Goal: Task Accomplishment & Management: Use online tool/utility

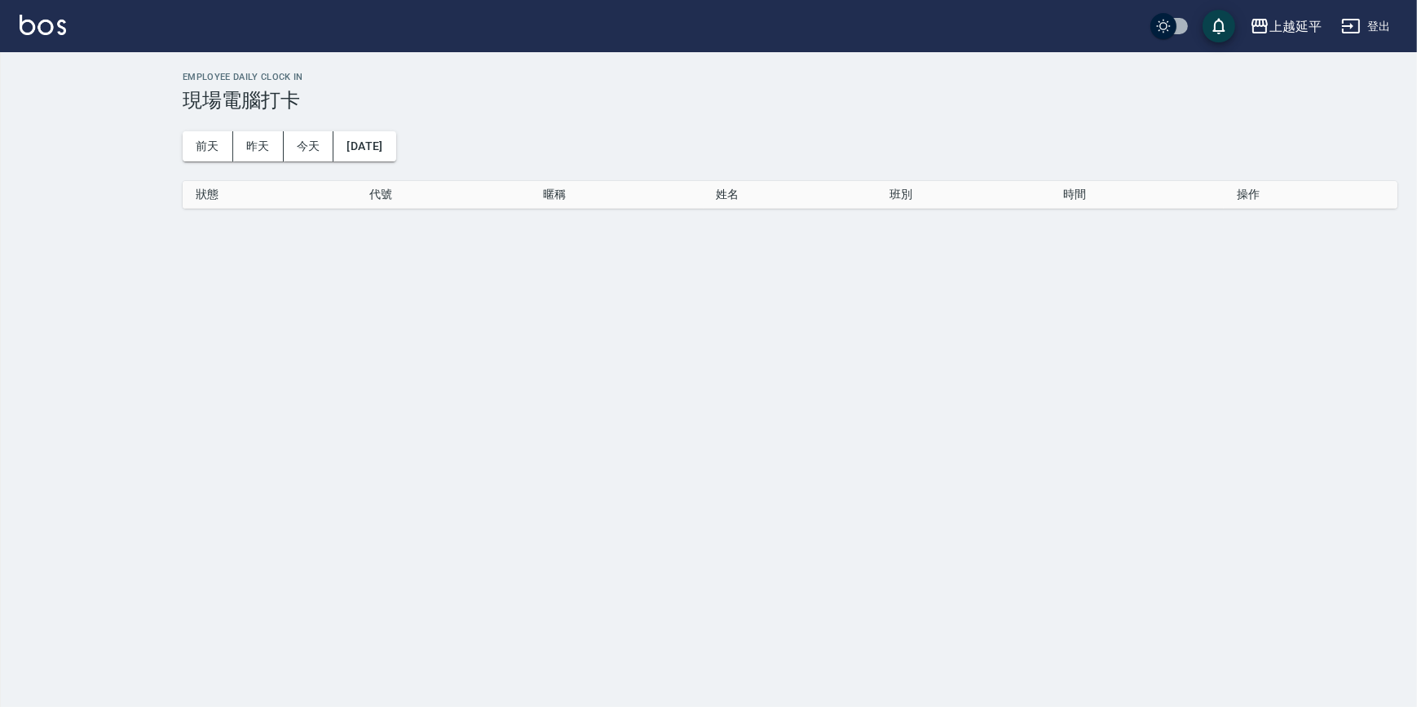
checkbox input "true"
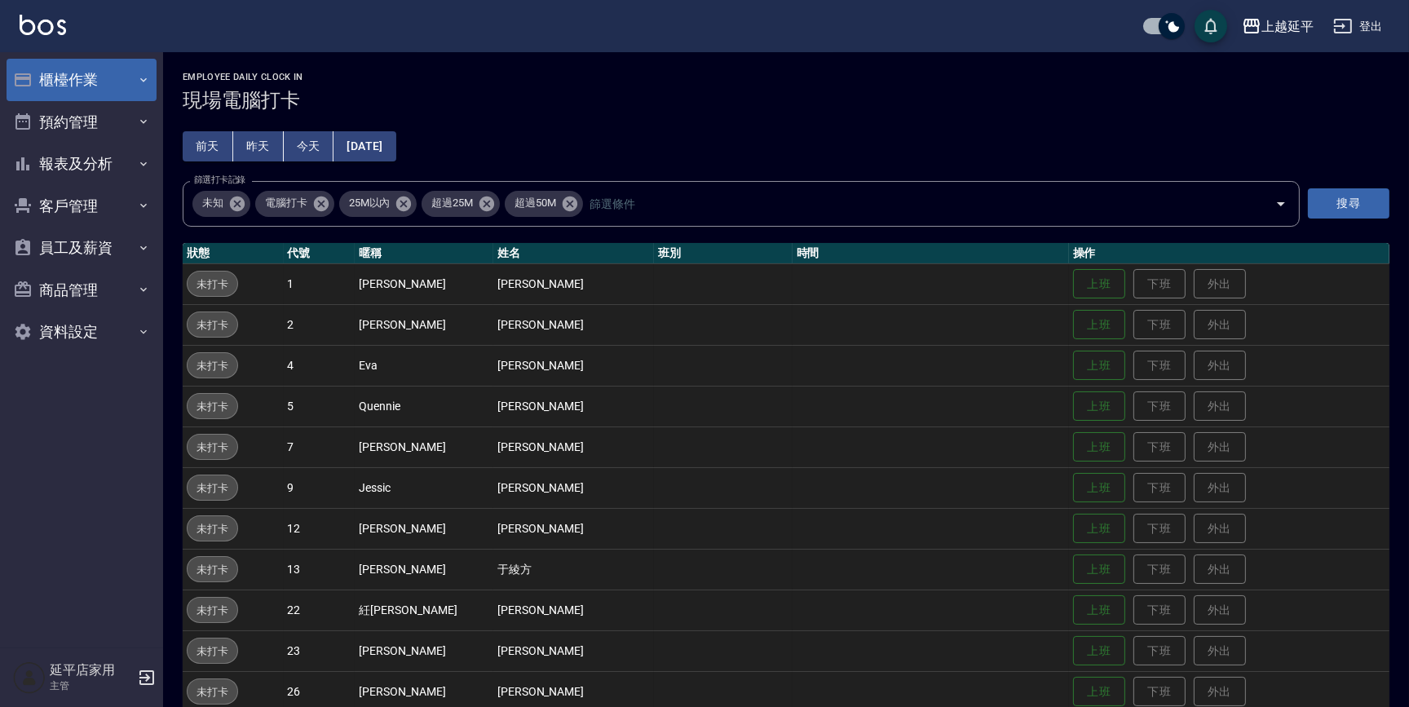
click at [73, 77] on button "櫃檯作業" at bounding box center [82, 80] width 150 height 42
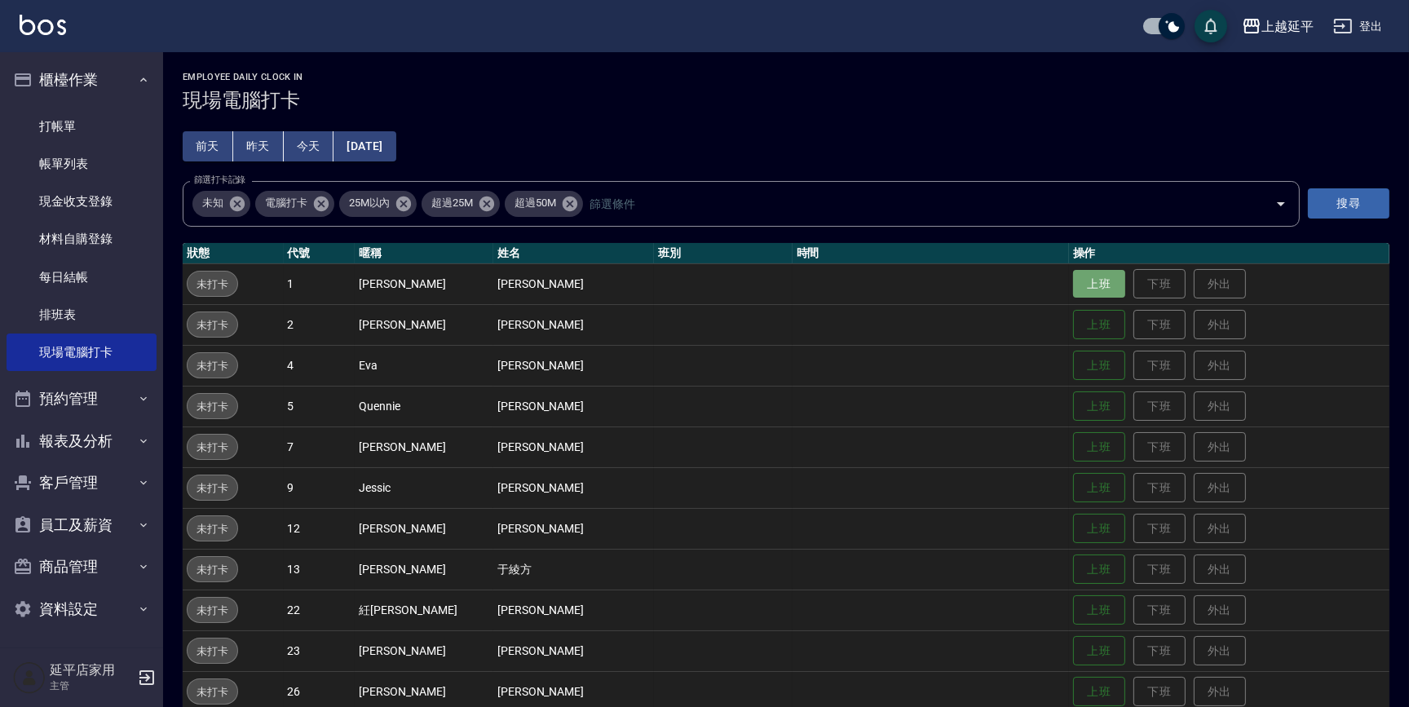
click at [1073, 274] on button "上班" at bounding box center [1099, 284] width 52 height 29
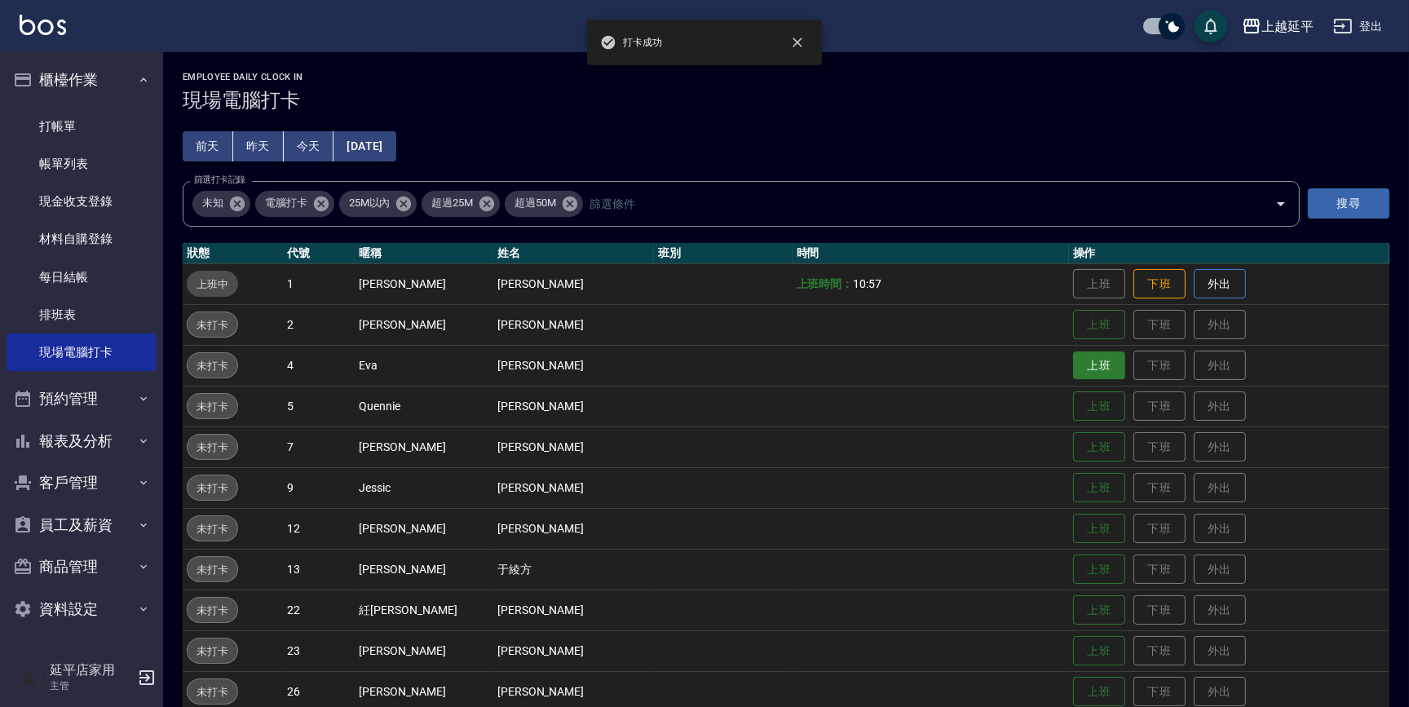
click at [1073, 364] on button "上班" at bounding box center [1099, 365] width 52 height 29
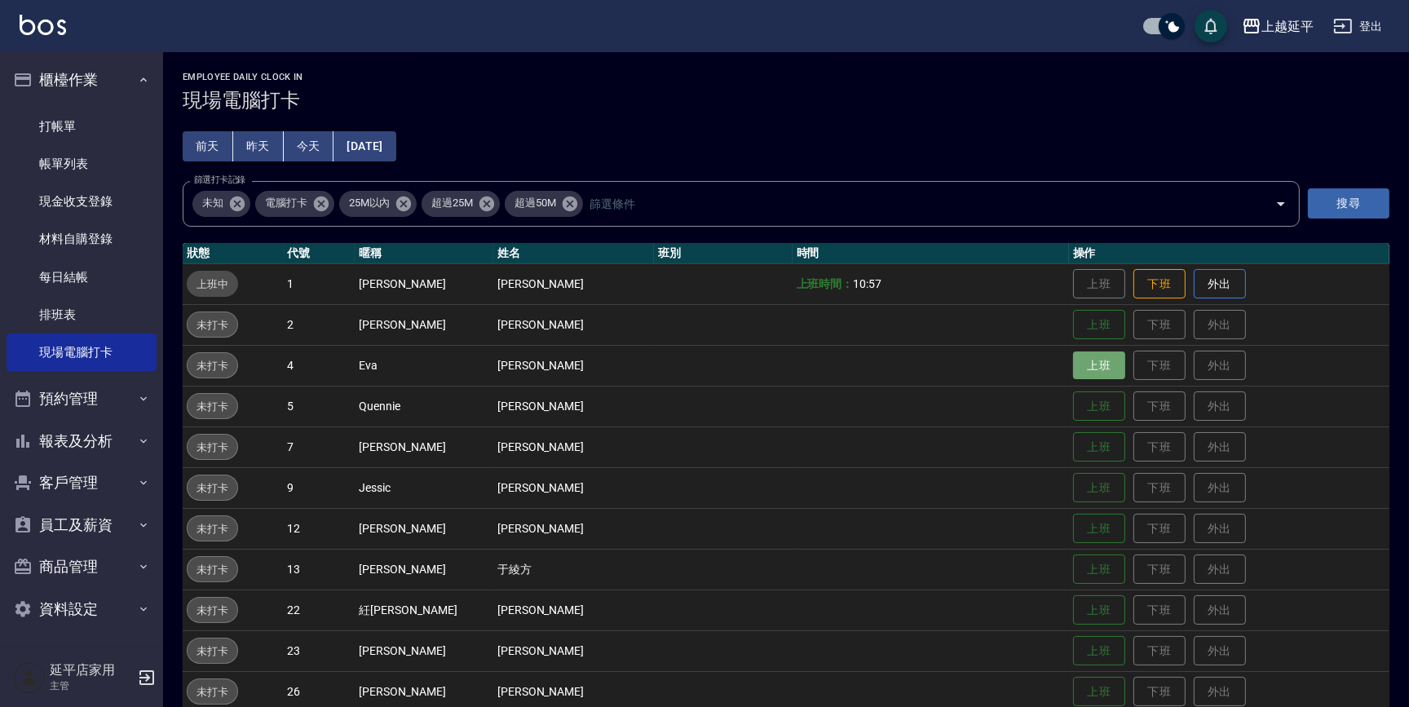
click at [1073, 364] on button "上班" at bounding box center [1099, 365] width 52 height 29
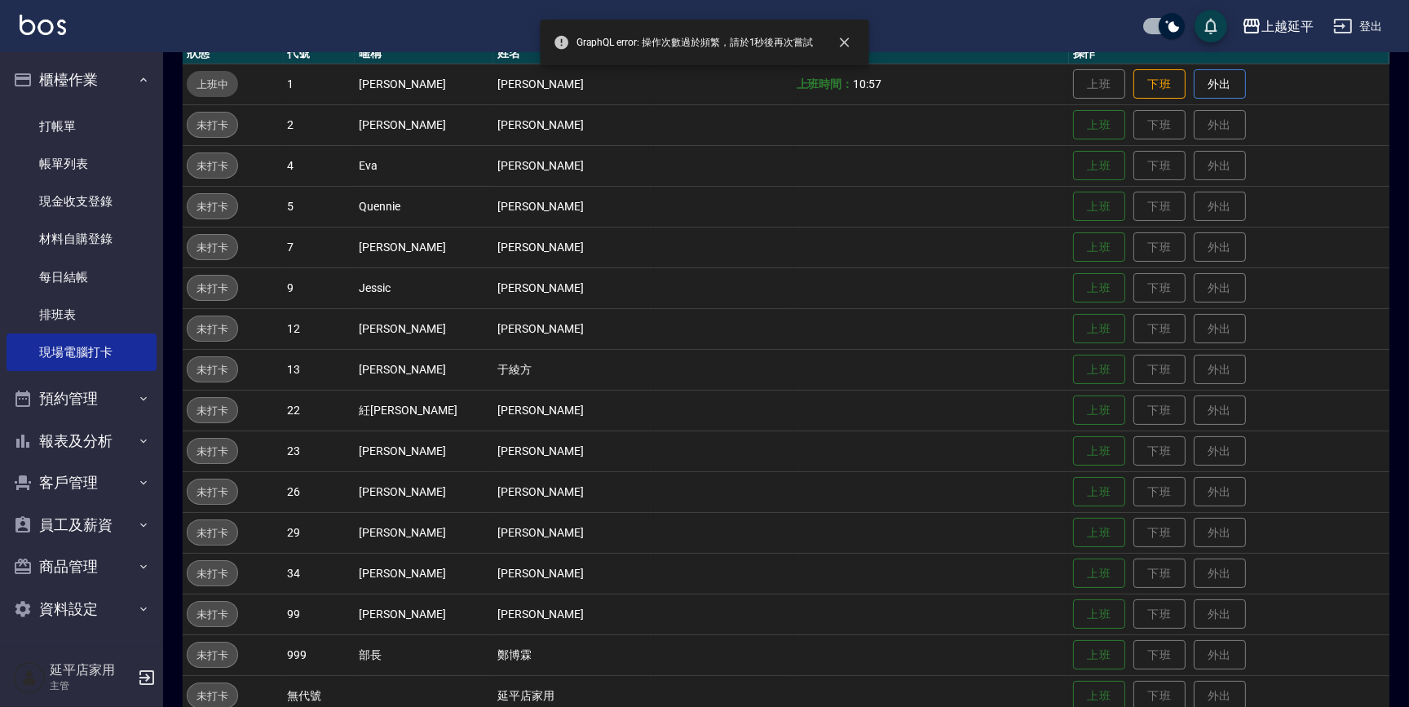
scroll to position [269, 0]
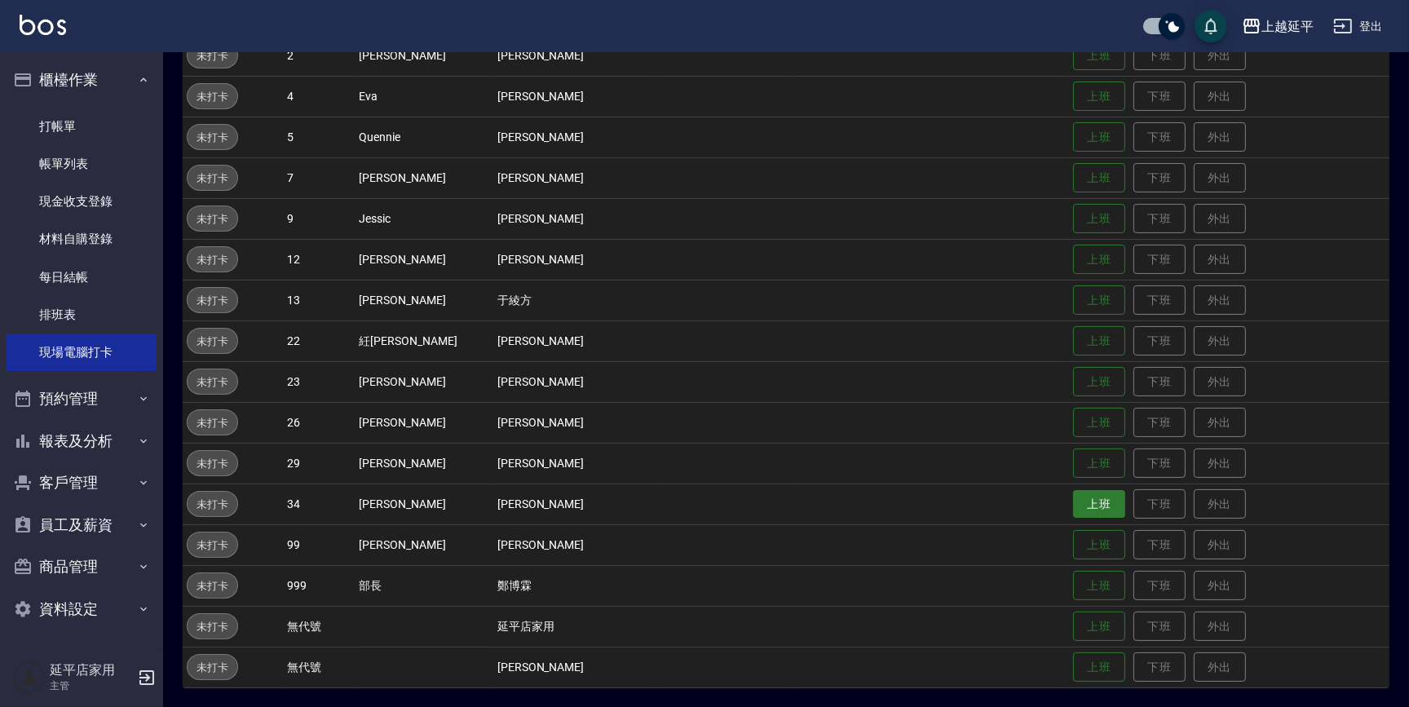
click at [1080, 498] on button "上班" at bounding box center [1099, 504] width 52 height 29
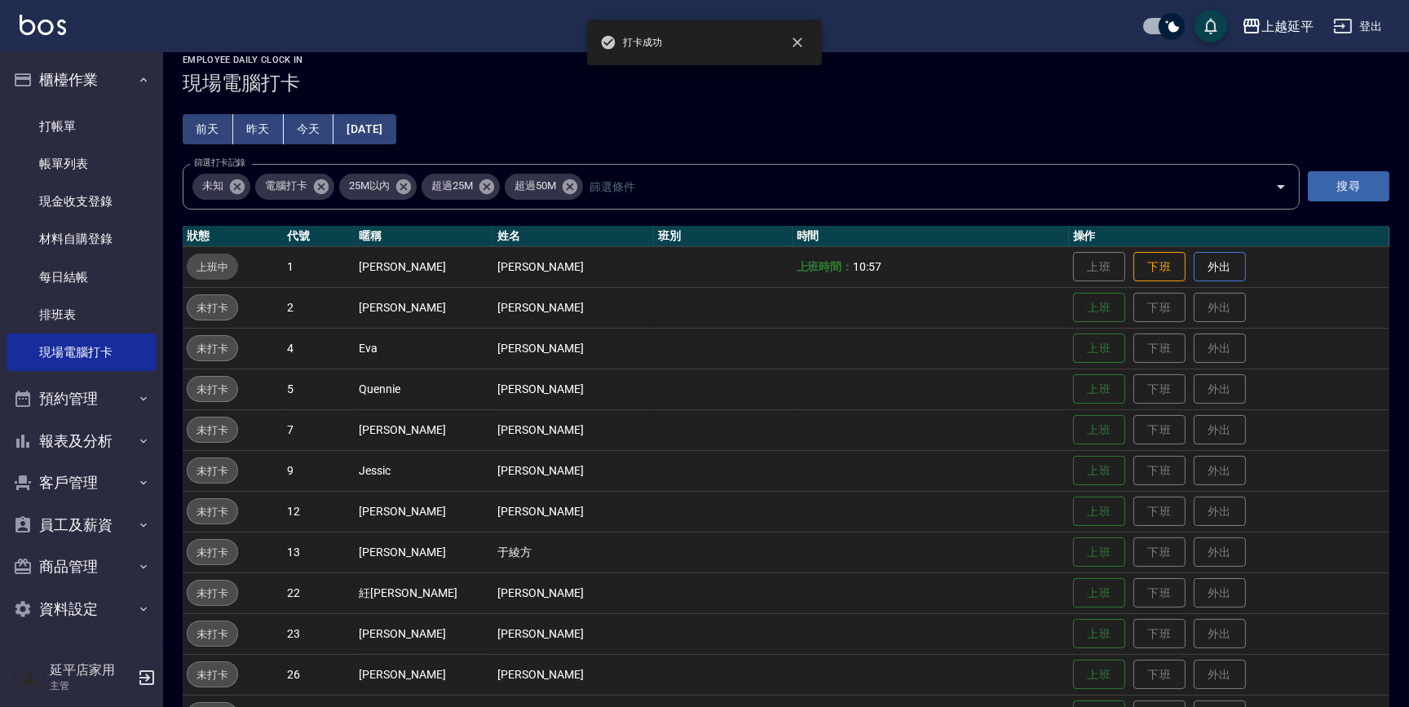
scroll to position [0, 0]
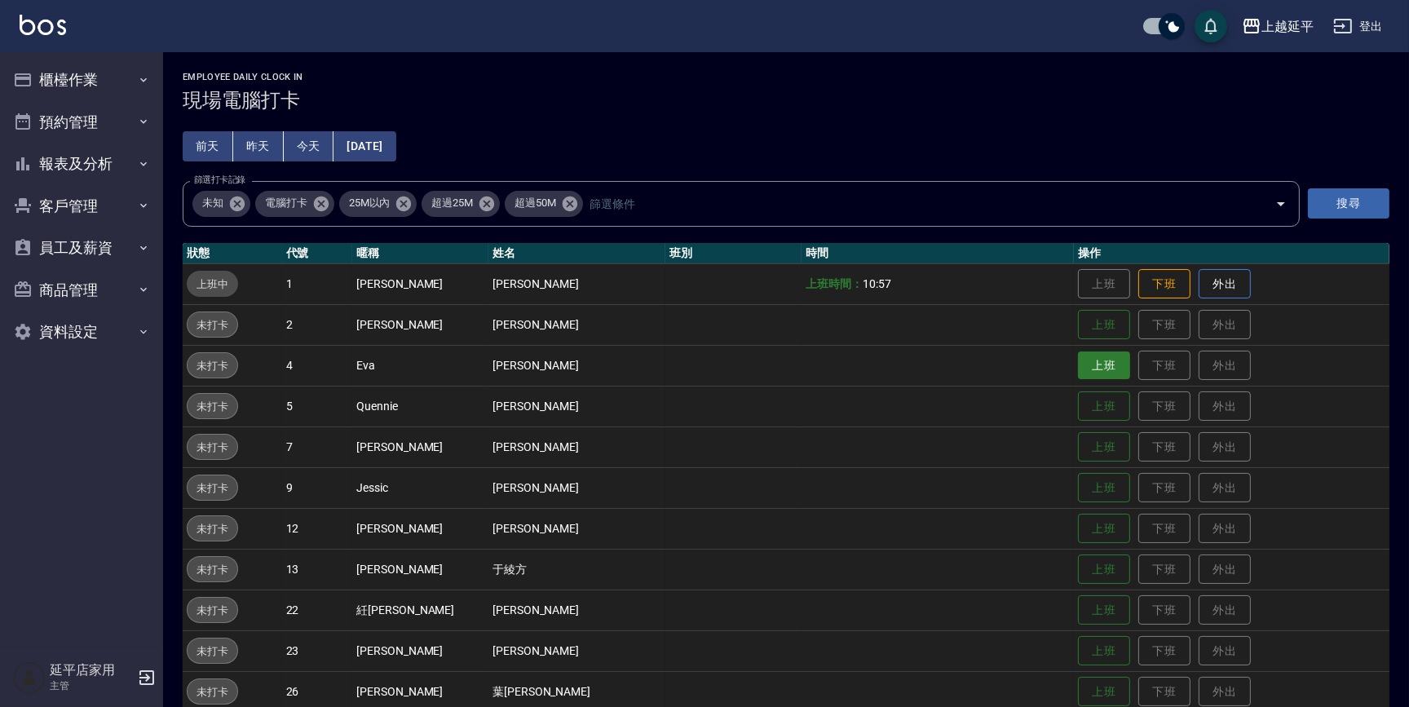
click at [1078, 370] on button "上班" at bounding box center [1104, 365] width 52 height 29
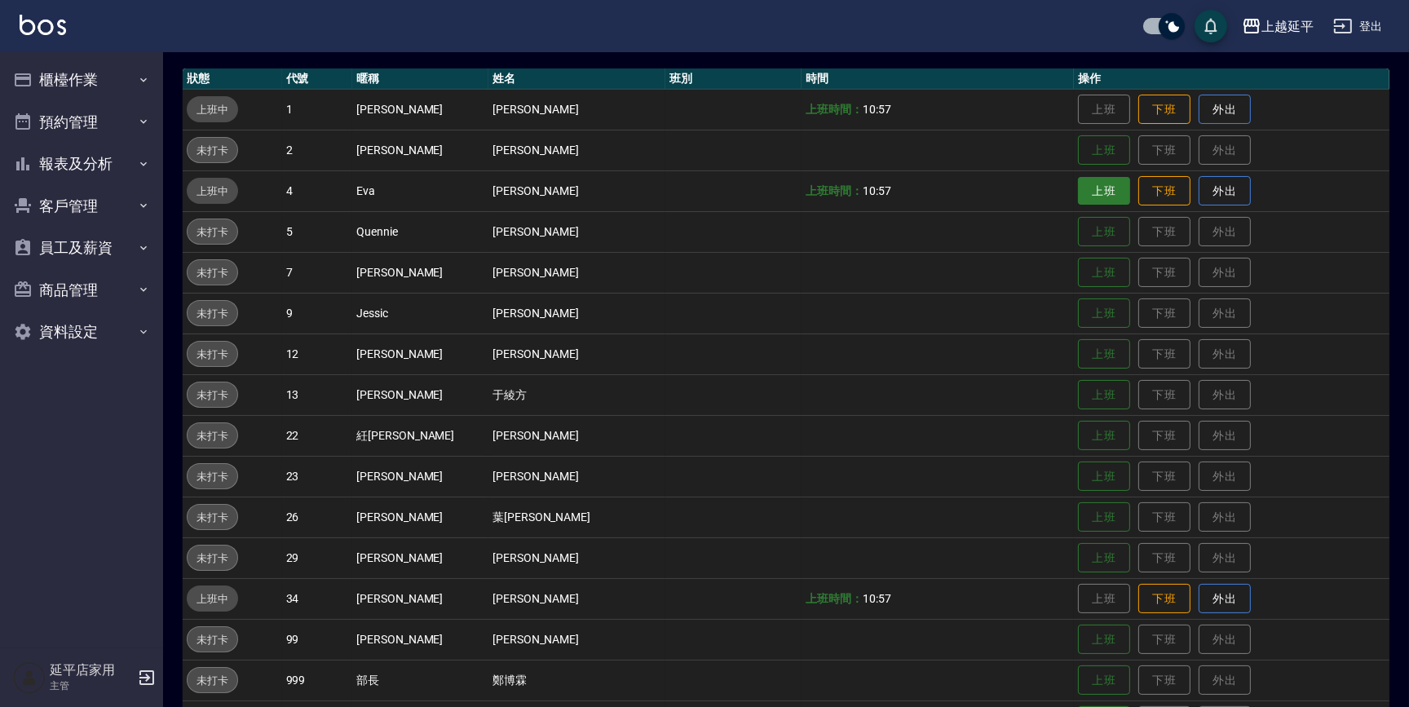
scroll to position [269, 0]
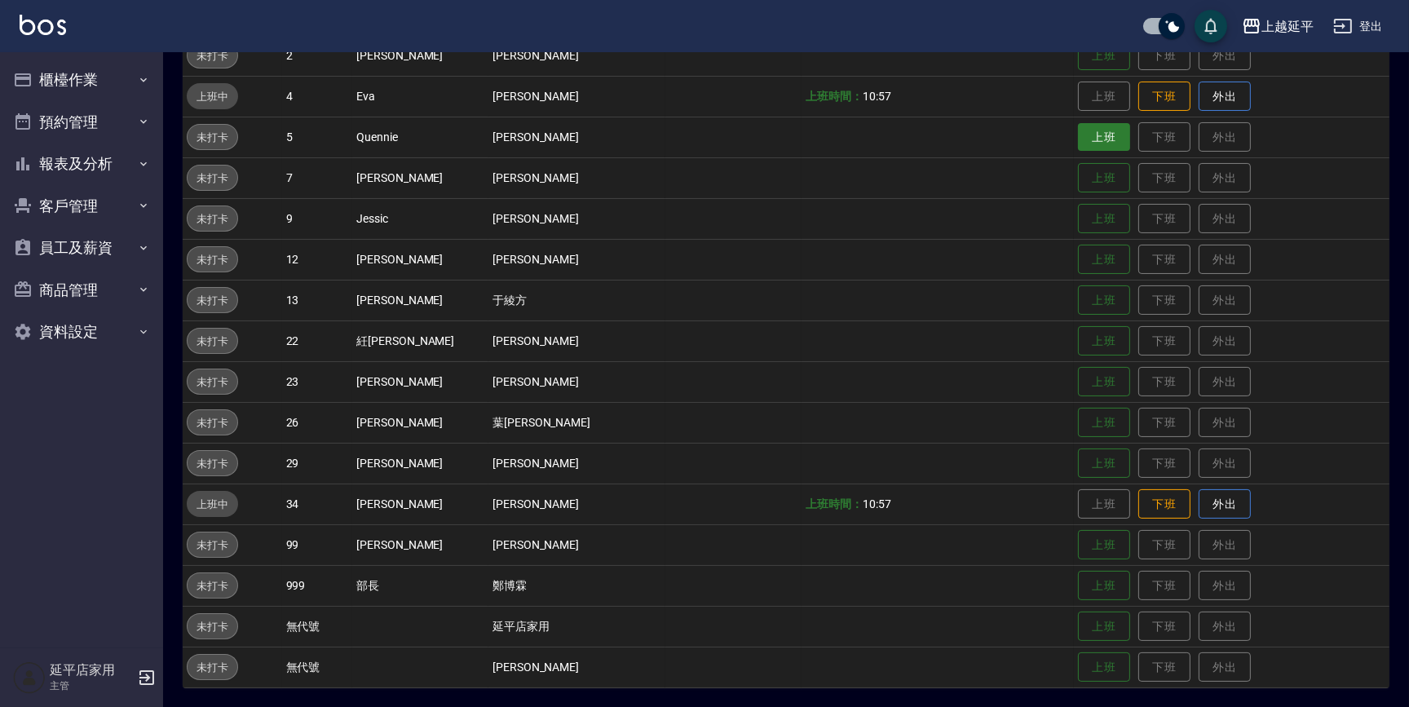
click at [1078, 132] on button "上班" at bounding box center [1104, 137] width 52 height 29
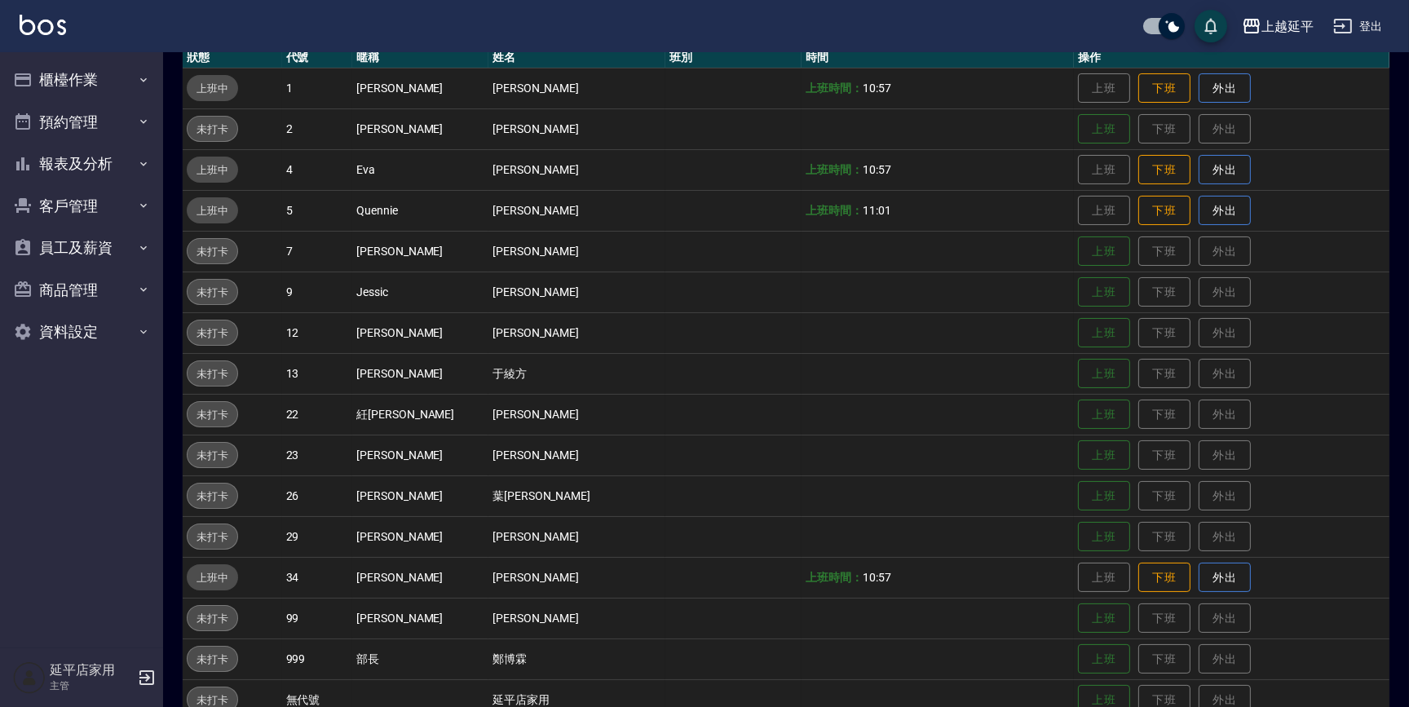
scroll to position [195, 0]
click at [1078, 538] on button "上班" at bounding box center [1104, 537] width 52 height 29
